Goal: Information Seeking & Learning: Learn about a topic

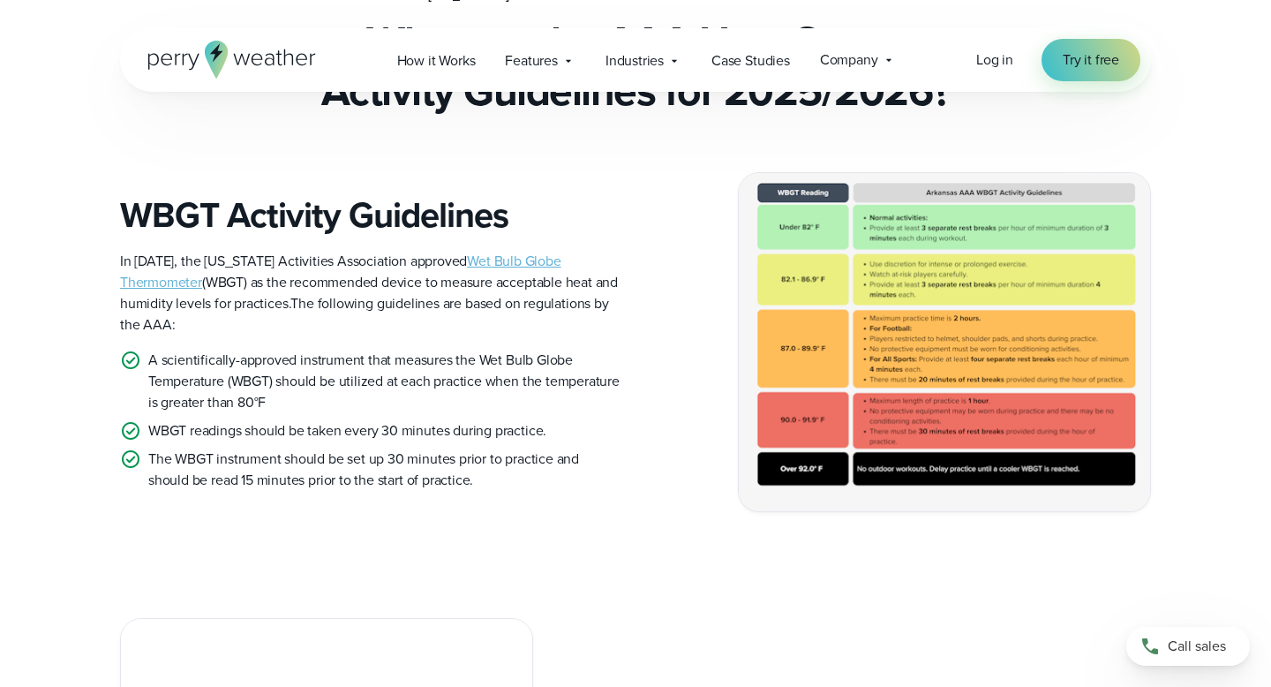
scroll to position [469, 0]
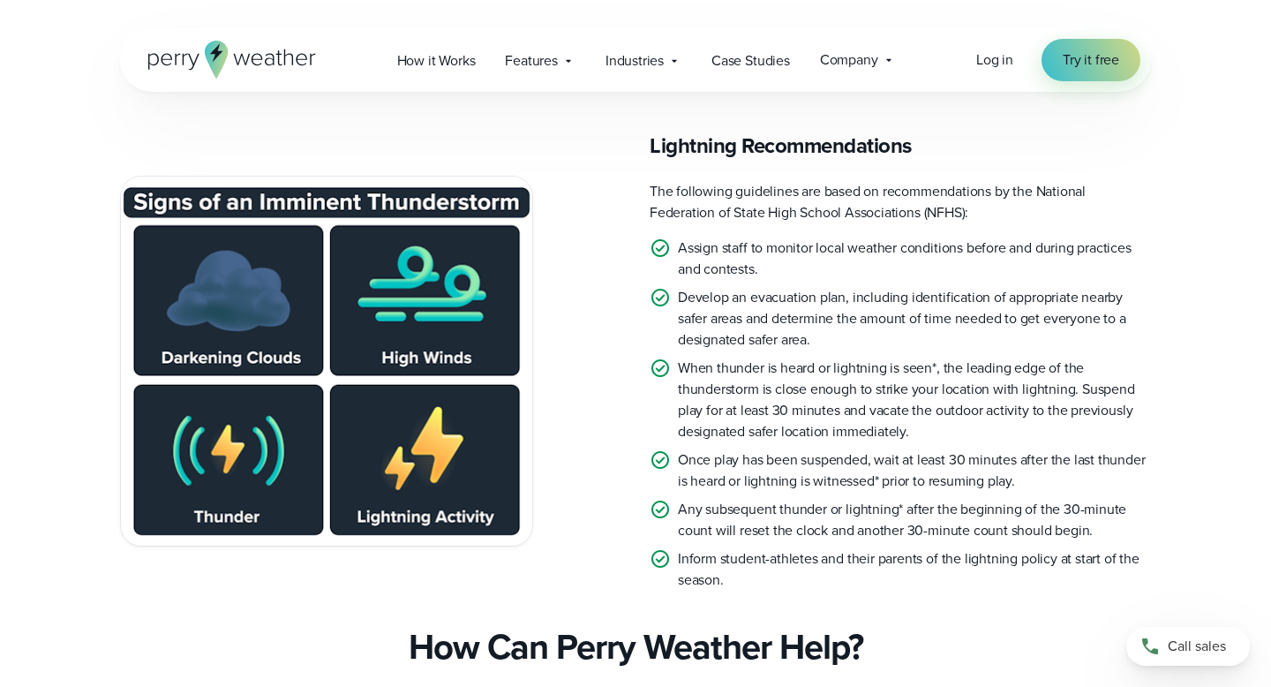
scroll to position [4297, 0]
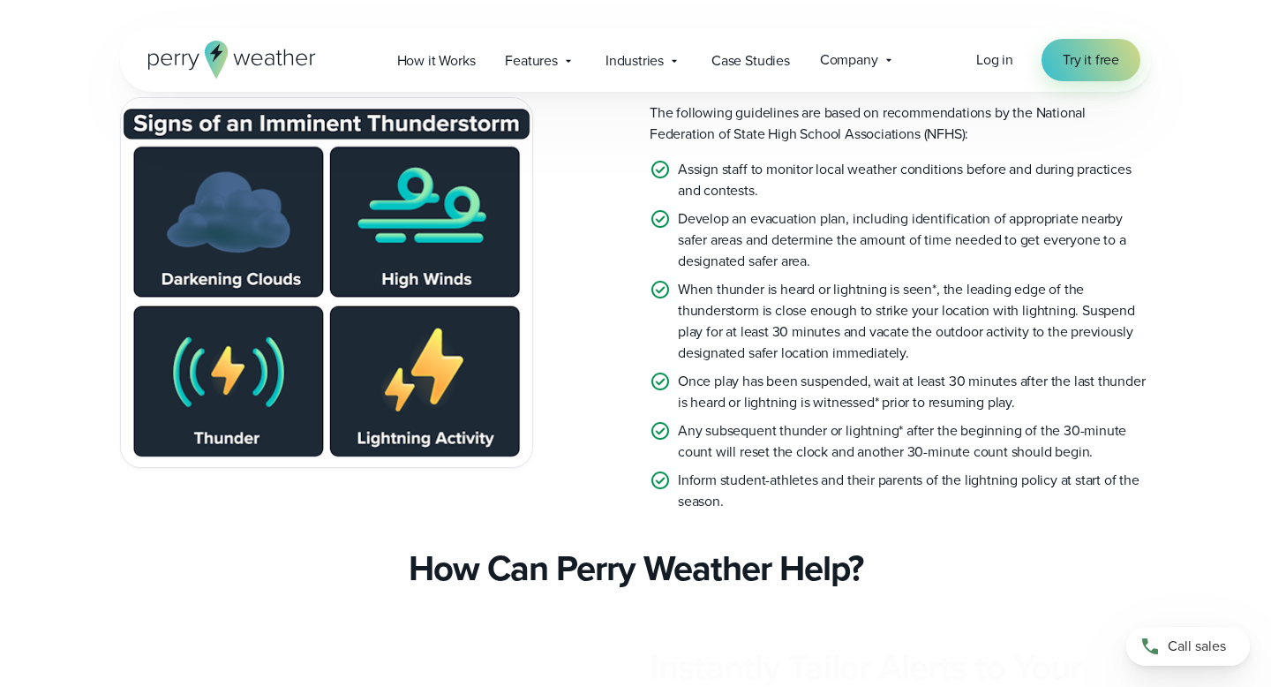
scroll to position [3708, 0]
drag, startPoint x: 215, startPoint y: 343, endPoint x: 980, endPoint y: 4, distance: 835.9
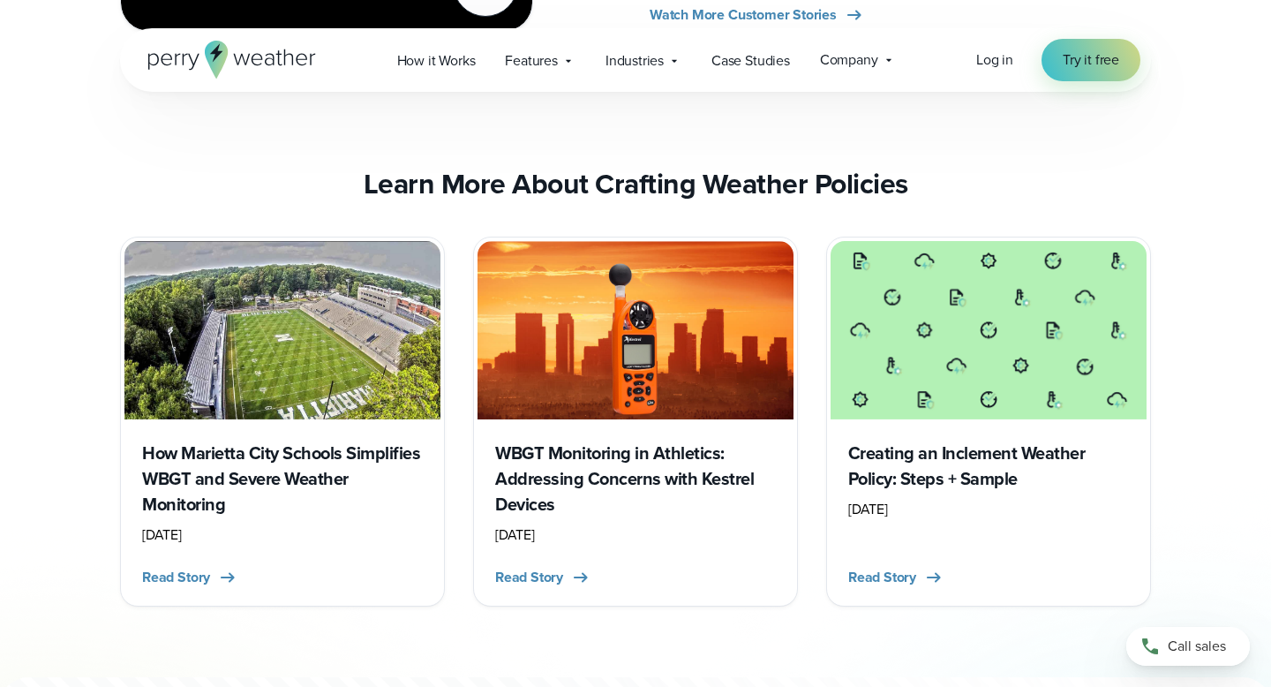
scroll to position [6526, 0]
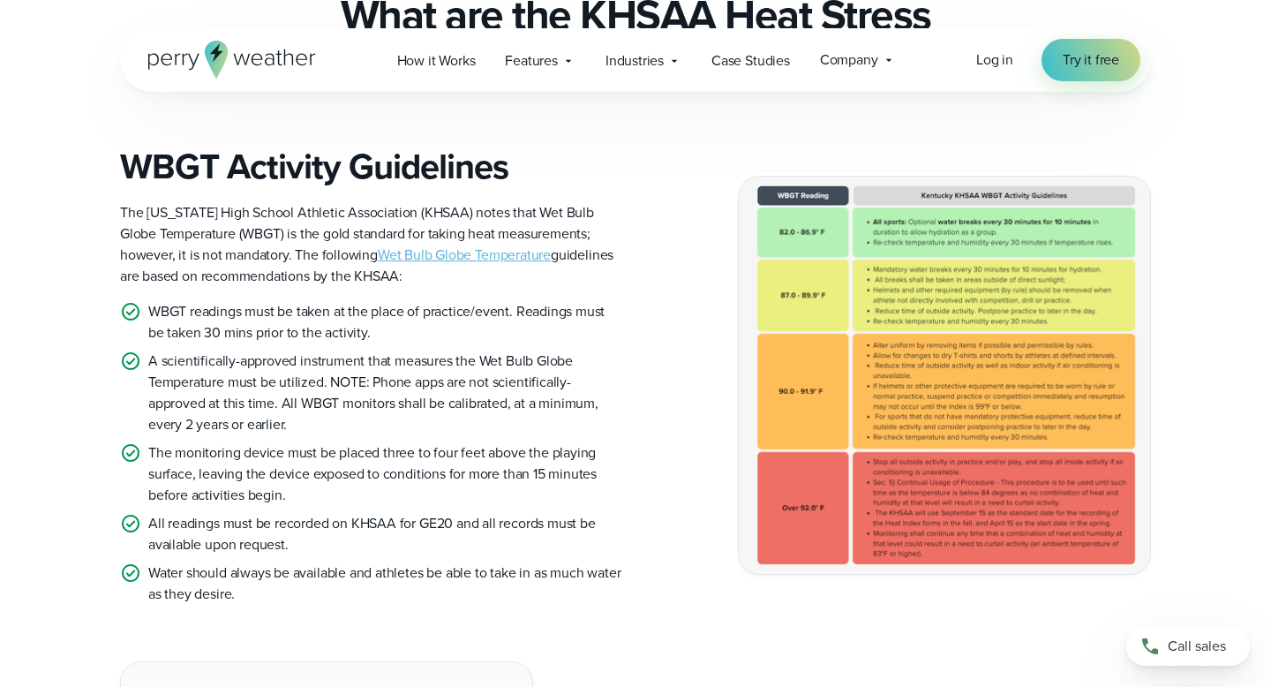
scroll to position [483, 0]
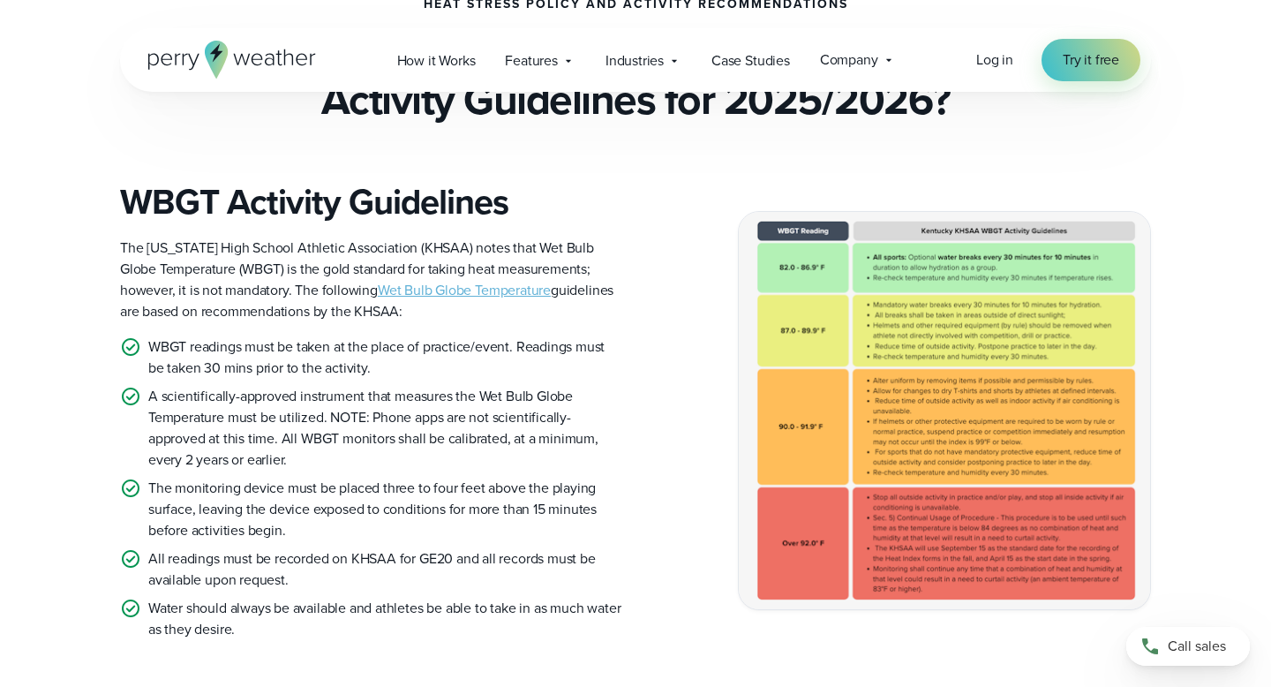
drag, startPoint x: 922, startPoint y: 434, endPoint x: 1036, endPoint y: 5, distance: 443.9
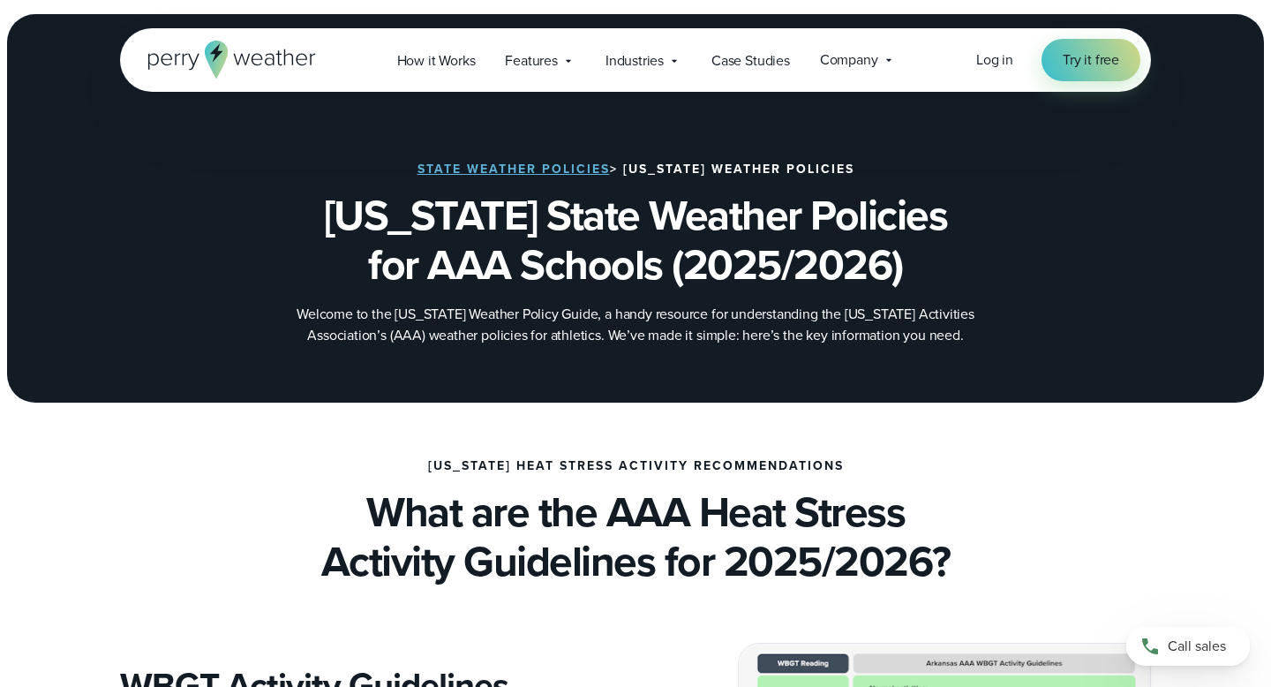
click at [0, 517] on div "[US_STATE] Heat Stress Activity Recommendations What are the AAA Heat Stress Ac…" at bounding box center [635, 522] width 1271 height 127
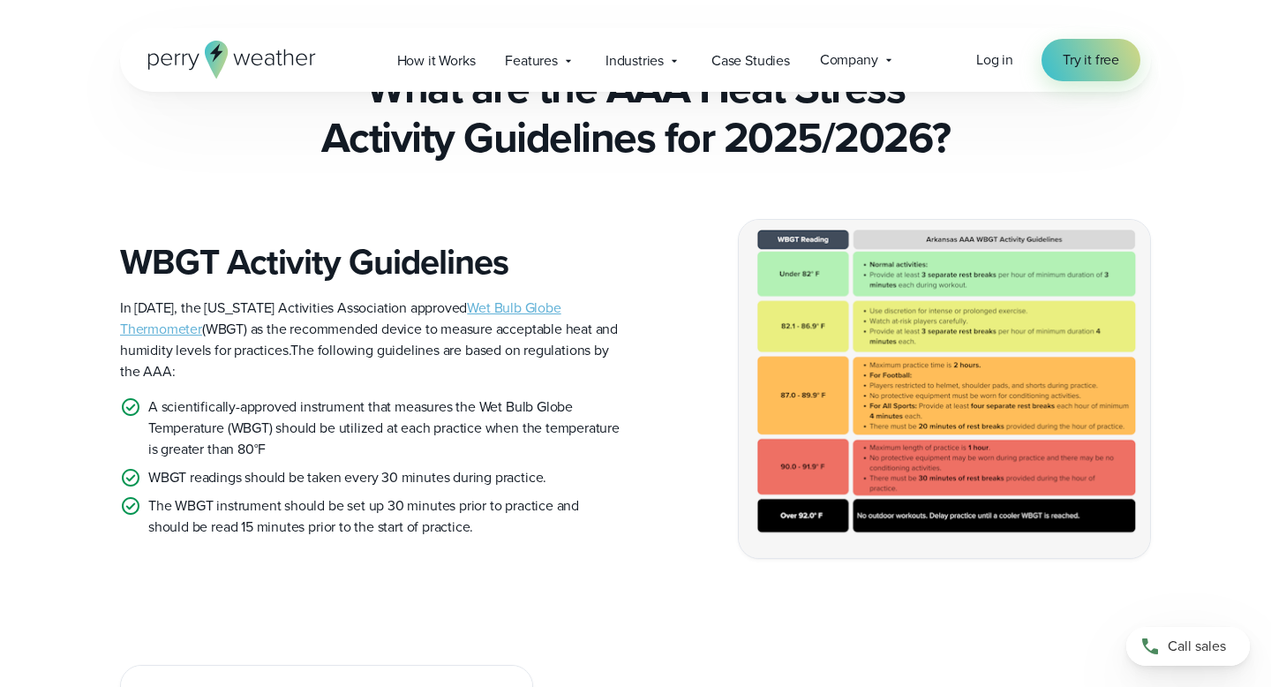
scroll to position [388, 0]
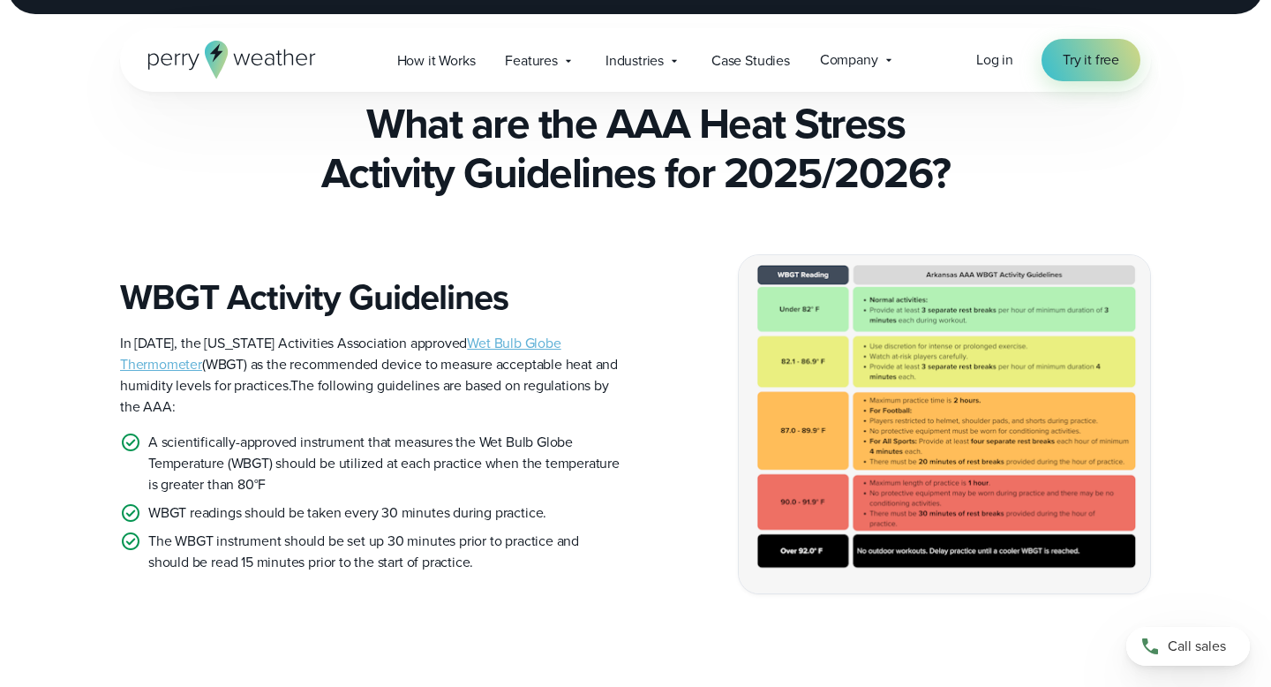
click at [967, 375] on img at bounding box center [944, 424] width 411 height 338
